Goal: Transaction & Acquisition: Purchase product/service

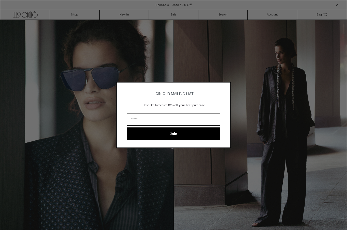
click at [228, 87] on circle "Close dialog" at bounding box center [226, 86] width 5 height 5
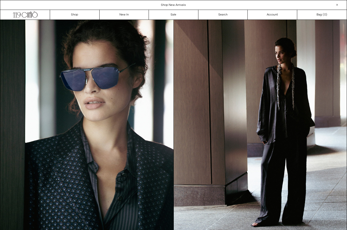
click at [42, 6] on div "Shop New Arrivals" at bounding box center [173, 5] width 347 height 5
click at [224, 16] on link "Search" at bounding box center [224, 15] width 50 height 10
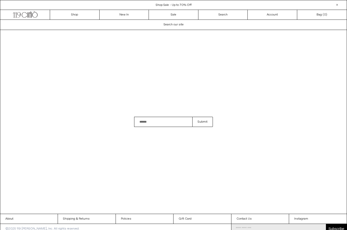
click at [163, 127] on input "Search" at bounding box center [163, 122] width 58 height 10
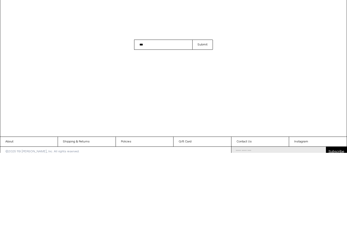
type input "***"
click at [203, 117] on button "Submit" at bounding box center [203, 122] width 21 height 10
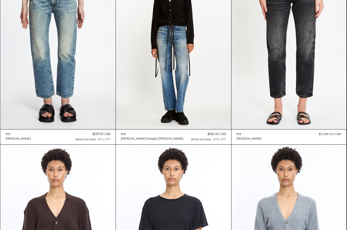
scroll to position [294, 0]
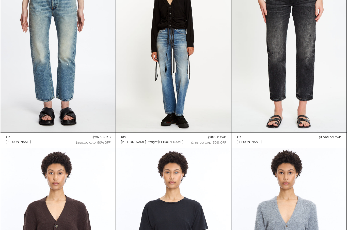
click at [269, 104] on at bounding box center [289, 46] width 115 height 173
